Goal: Navigation & Orientation: Find specific page/section

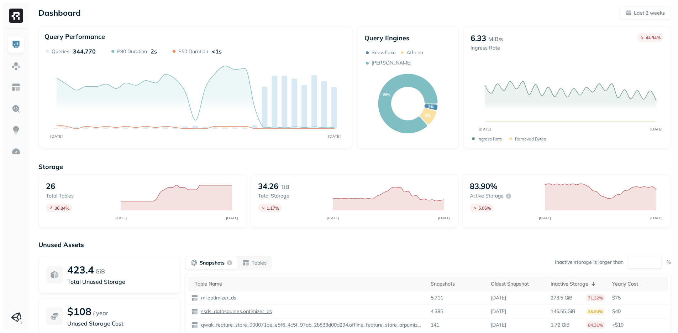
click at [372, 160] on div "Storage 26 Total tables 36.84 % AUG [DATE] 34.26 TiB Total storage 1.17 % AUG […" at bounding box center [354, 272] width 633 height 235
click at [440, 134] on icon "88% 9% 3%" at bounding box center [408, 103] width 87 height 74
click at [436, 141] on div "Query Engines Snowflake [PERSON_NAME] 88% 9% 3%" at bounding box center [408, 87] width 102 height 122
click at [424, 146] on div "Query Engines Snowflake [PERSON_NAME] 88% 9% 3%" at bounding box center [408, 87] width 102 height 122
click at [424, 147] on div "Query Engines Snowflake [PERSON_NAME] 88% 9% 3%" at bounding box center [408, 87] width 102 height 122
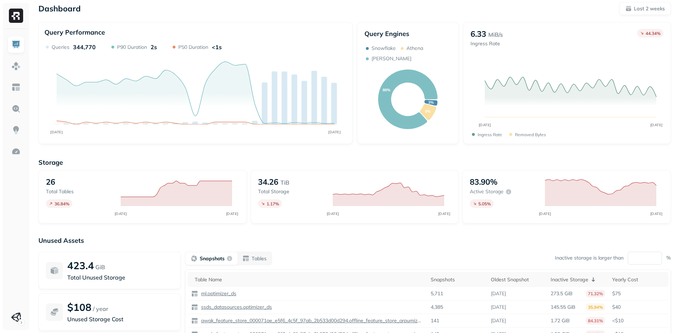
click at [422, 164] on p "Storage" at bounding box center [354, 162] width 633 height 8
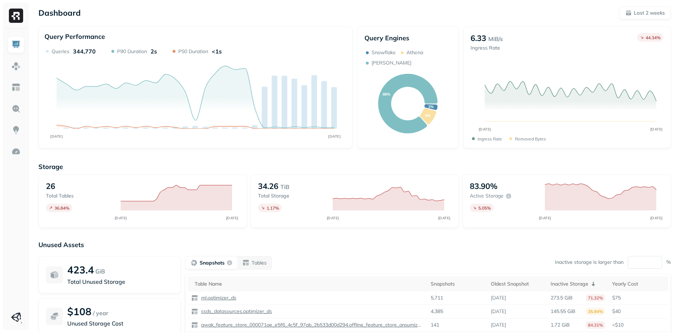
click at [7, 152] on ul at bounding box center [16, 180] width 18 height 289
click at [14, 150] on img at bounding box center [15, 151] width 9 height 9
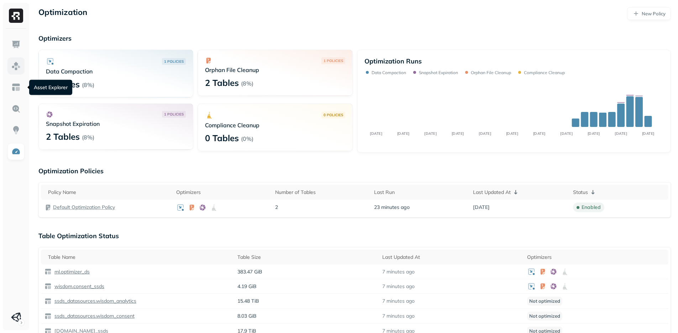
click at [12, 67] on img at bounding box center [15, 65] width 9 height 9
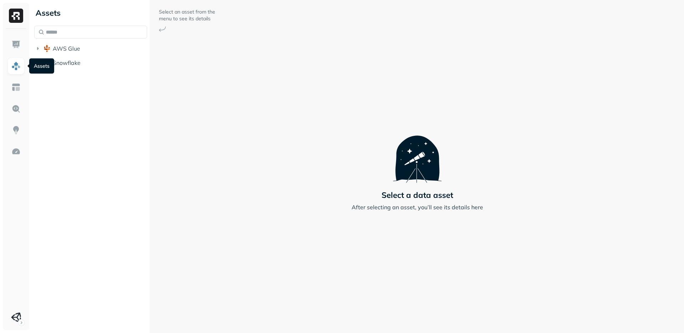
click at [63, 99] on div "Assets AWS Glue Snowflake" at bounding box center [90, 166] width 119 height 333
click at [11, 316] on html "Assets AWS Glue Snowflake Select an asset from the menu to see its details Sele…" at bounding box center [342, 166] width 684 height 333
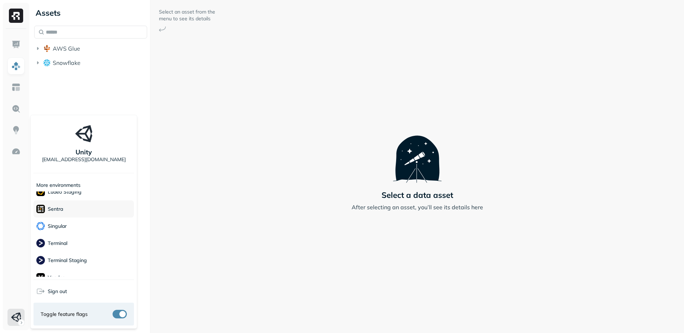
scroll to position [103, 0]
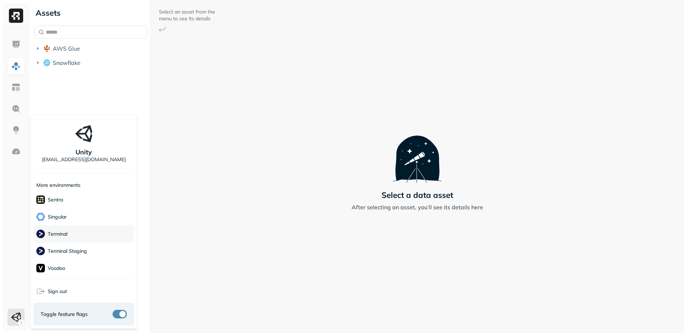
click at [89, 231] on div "Terminal" at bounding box center [83, 233] width 100 height 17
